Goal: Information Seeking & Learning: Learn about a topic

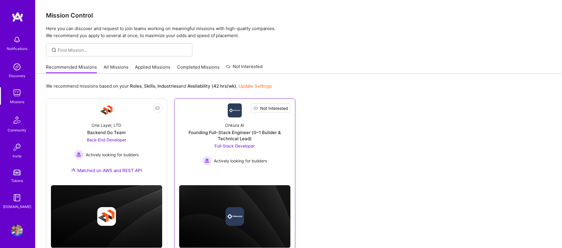
click at [265, 109] on span "Not Interested" at bounding box center [274, 108] width 28 height 6
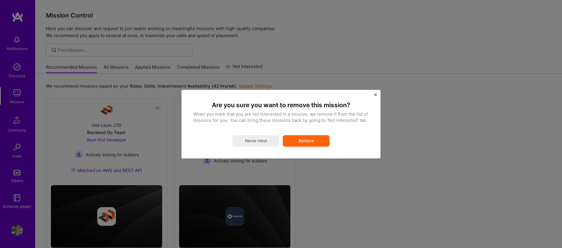
click at [290, 140] on button "Remove" at bounding box center [306, 141] width 47 height 12
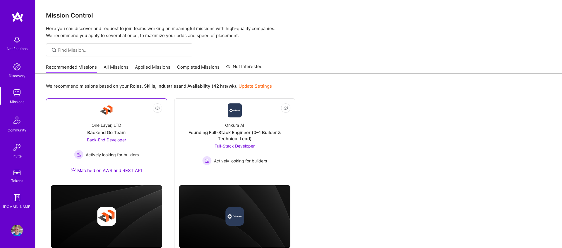
click at [152, 146] on div "One Layer, LTD Backend Go Team Back-End Developer Actively looking for builders…" at bounding box center [106, 149] width 111 height 63
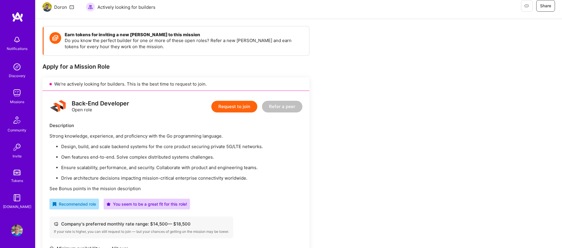
scroll to position [37, 0]
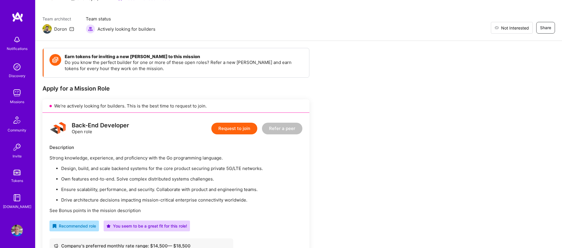
click at [514, 28] on span "Not Interested" at bounding box center [515, 28] width 28 height 6
click at [15, 91] on img at bounding box center [17, 93] width 12 height 12
